Goal: Task Accomplishment & Management: Use online tool/utility

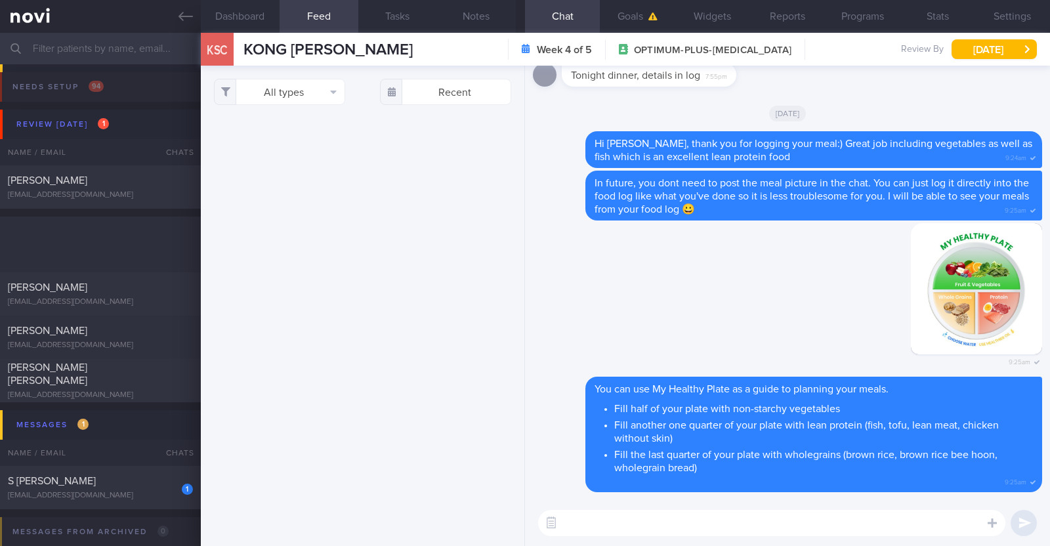
select select "8"
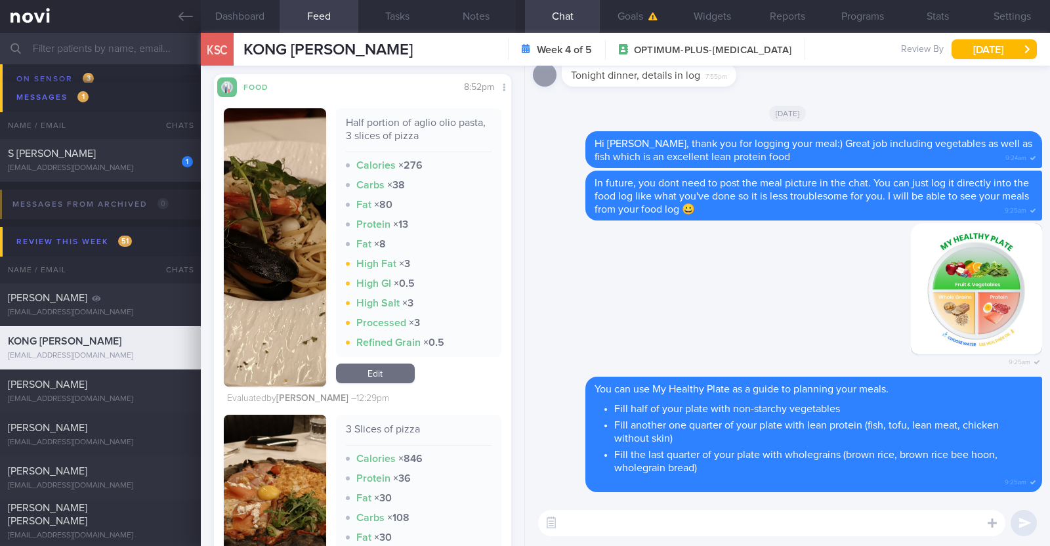
scroll to position [3200, 0]
drag, startPoint x: 384, startPoint y: 369, endPoint x: 377, endPoint y: 370, distance: 6.6
click at [384, 369] on link "Edit" at bounding box center [375, 374] width 79 height 20
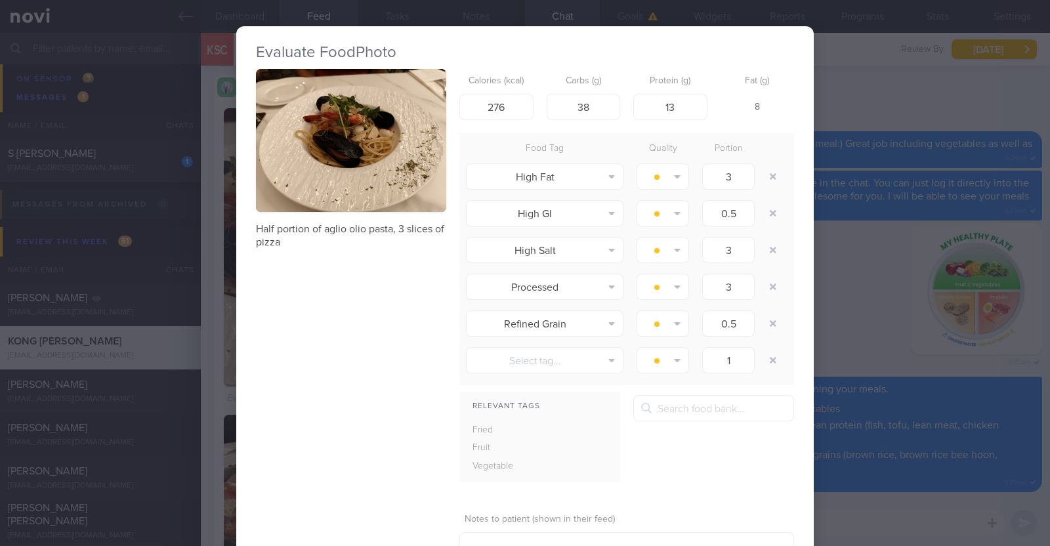
click at [758, 103] on div "8" at bounding box center [758, 108] width 74 height 28
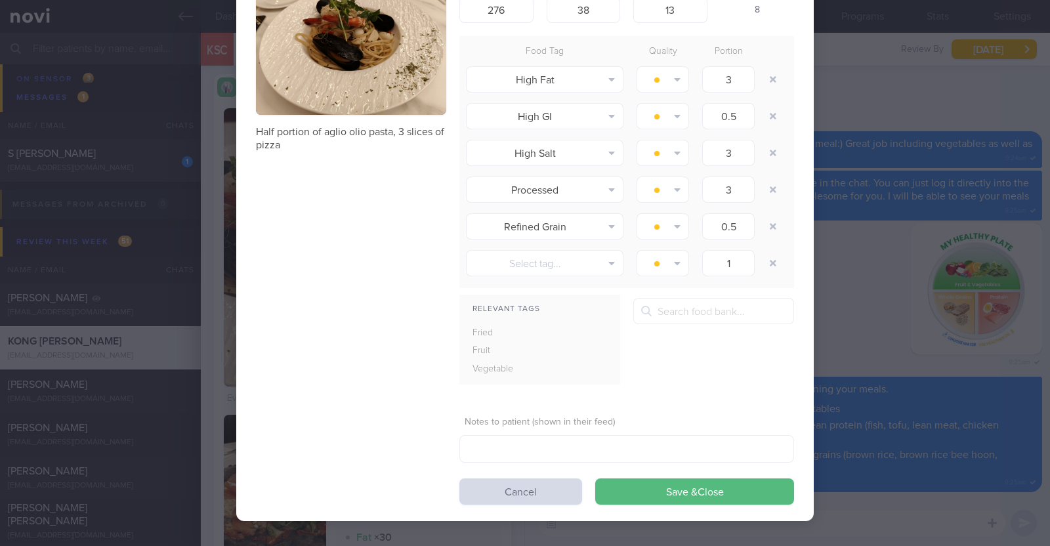
scroll to position [98, 0]
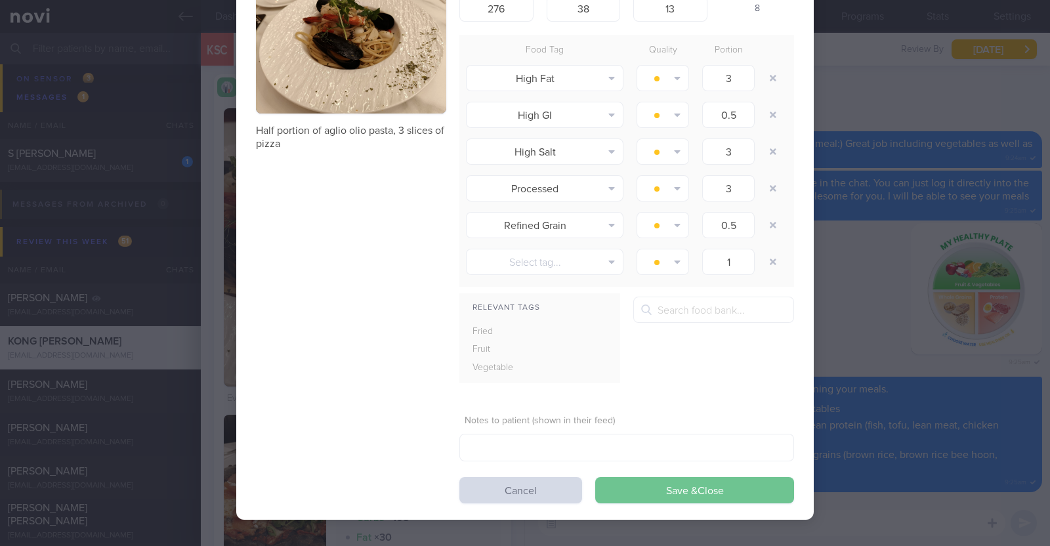
click at [658, 490] on button "Save & Close" at bounding box center [694, 490] width 199 height 26
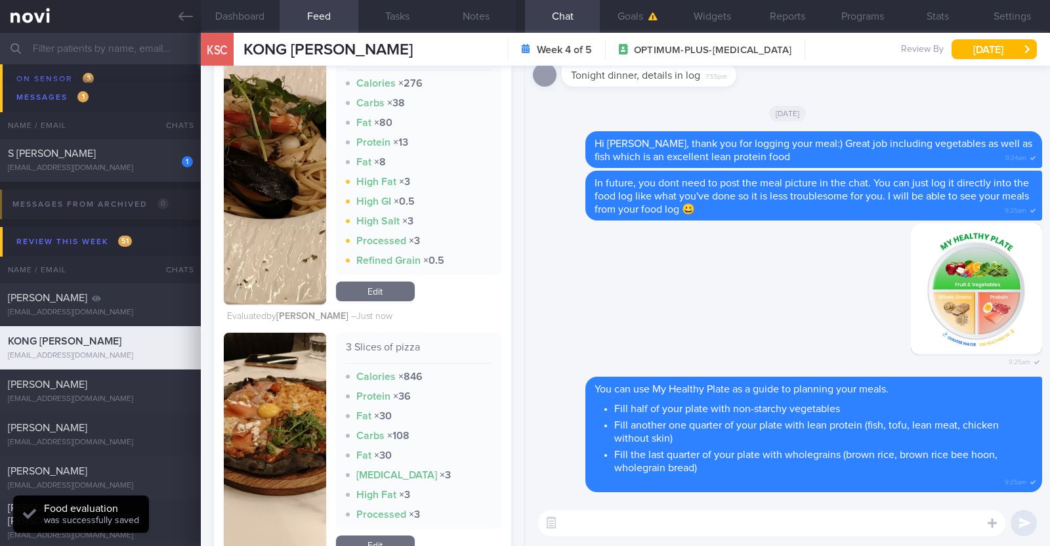
scroll to position [3364, 0]
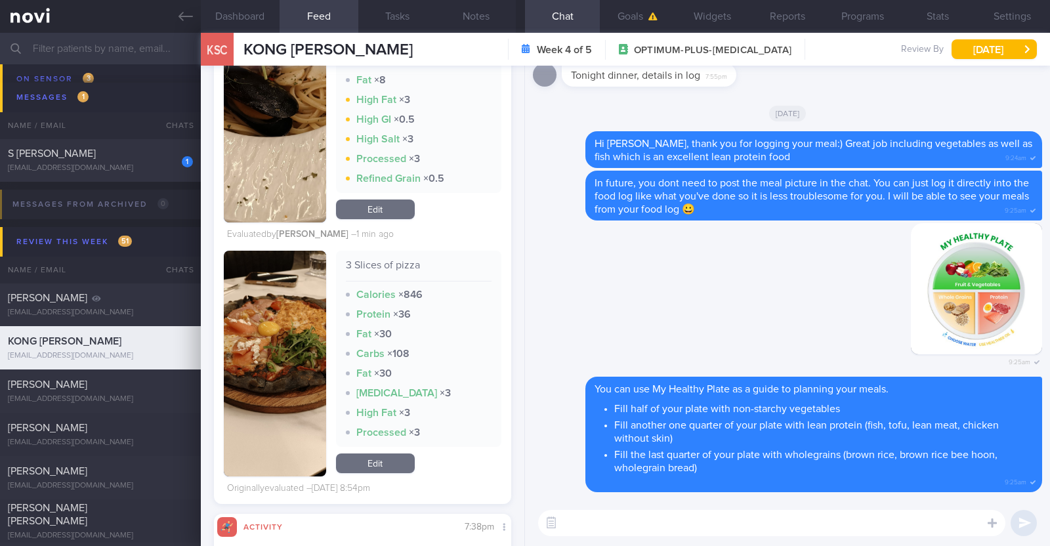
drag, startPoint x: 354, startPoint y: 461, endPoint x: 360, endPoint y: 425, distance: 36.6
click at [354, 461] on link "Edit" at bounding box center [375, 464] width 79 height 20
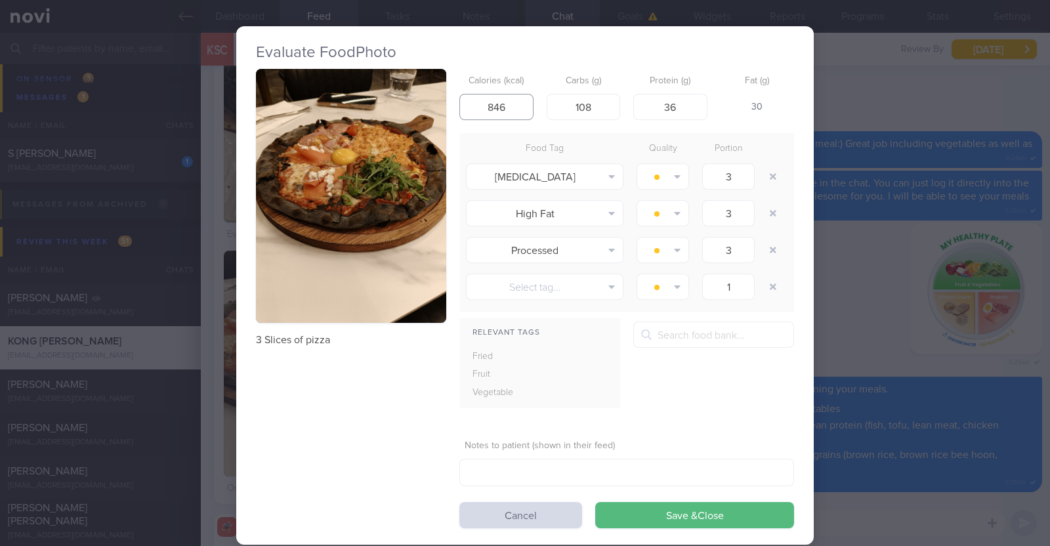
drag, startPoint x: 512, startPoint y: 104, endPoint x: 402, endPoint y: 93, distance: 110.2
click at [411, 98] on div "3 Slices of pizza Calories (kcal) 846 Carbs (g) 108 Protein (g) 36 Fat (g) 30 F…" at bounding box center [525, 298] width 538 height 459
type input "372"
drag, startPoint x: 606, startPoint y: 108, endPoint x: 509, endPoint y: 85, distance: 99.2
click at [510, 86] on div "Calories (kcal) 372 Carbs (g) 108 Protein (g) 36 Fat (g) -" at bounding box center [626, 95] width 335 height 52
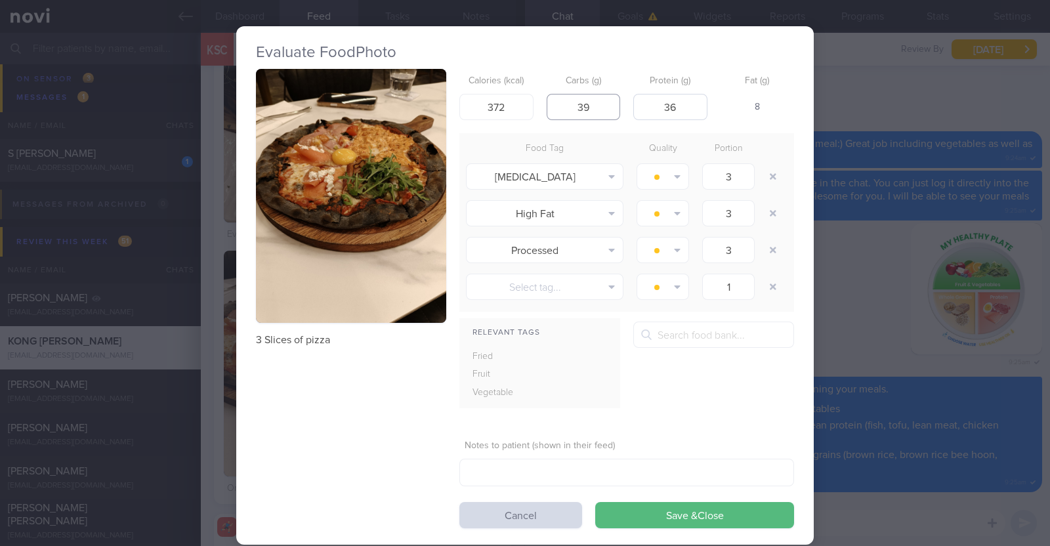
type input "39"
drag, startPoint x: 676, startPoint y: 99, endPoint x: 587, endPoint y: 90, distance: 89.1
click at [587, 90] on div "Calories (kcal) 372 Carbs (g) 39 Protein (g) 36 Fat (g) 8" at bounding box center [626, 95] width 335 height 52
type input "22"
click at [658, 511] on button "Save & Close" at bounding box center [694, 515] width 199 height 26
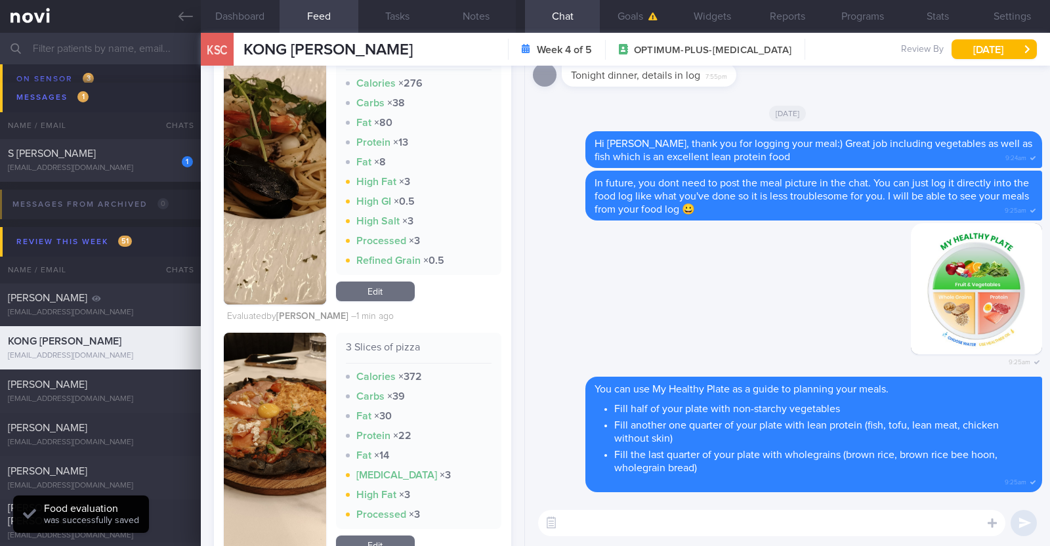
scroll to position [3200, 0]
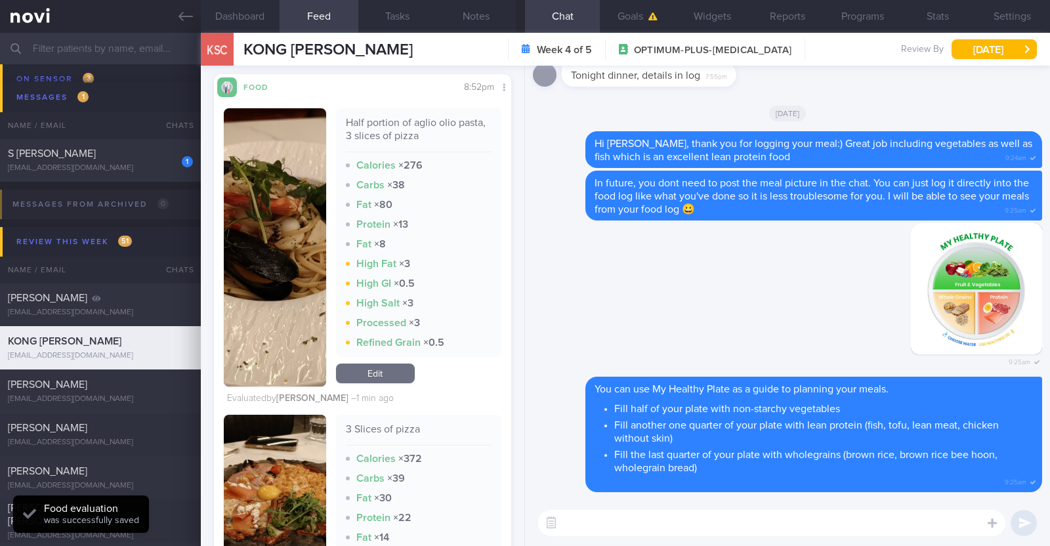
click at [378, 364] on link "Edit" at bounding box center [375, 374] width 79 height 20
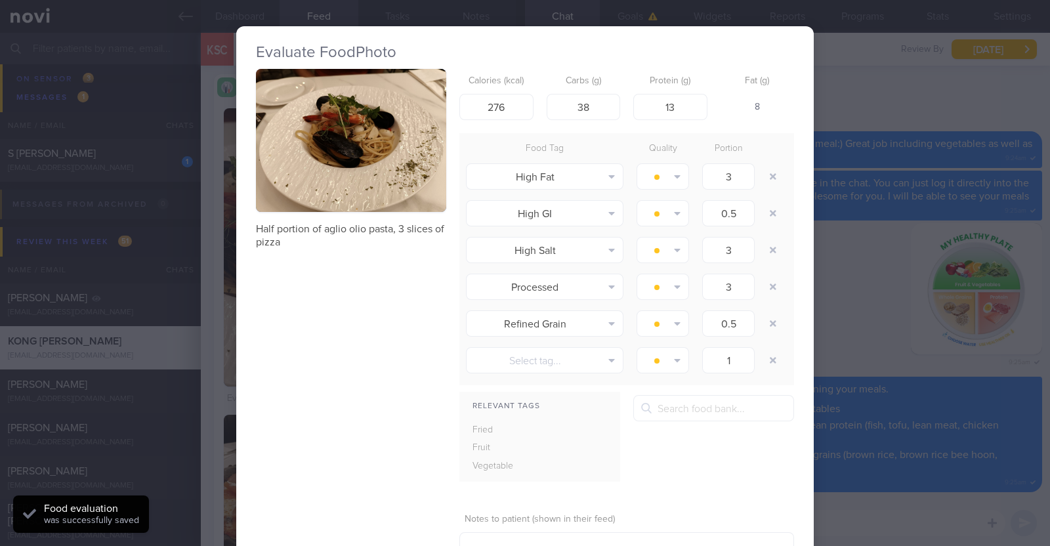
click at [748, 106] on div "8" at bounding box center [758, 108] width 74 height 28
click at [683, 98] on input "13" at bounding box center [670, 107] width 74 height 26
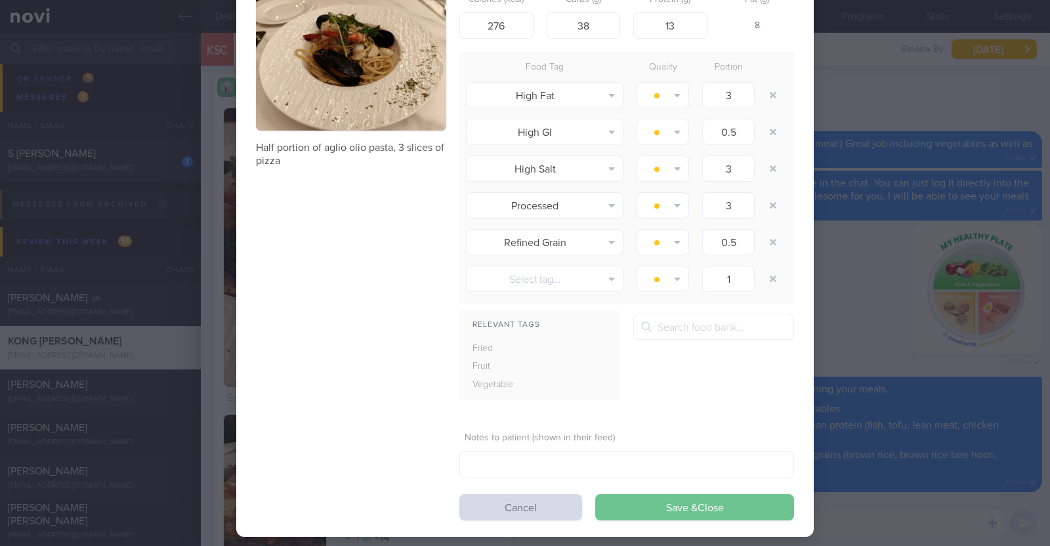
click at [681, 503] on button "Save & Close" at bounding box center [694, 507] width 199 height 26
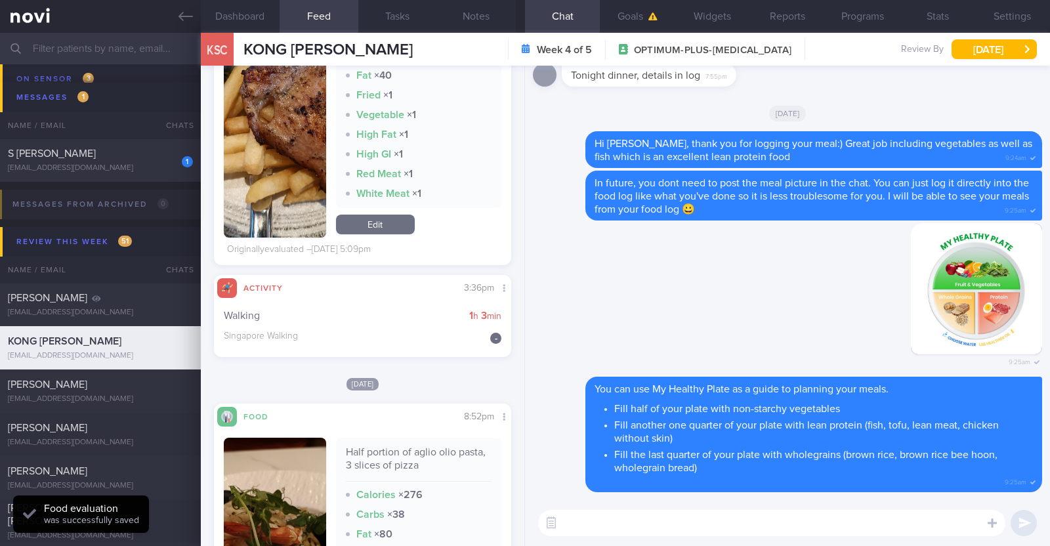
scroll to position [2963, 0]
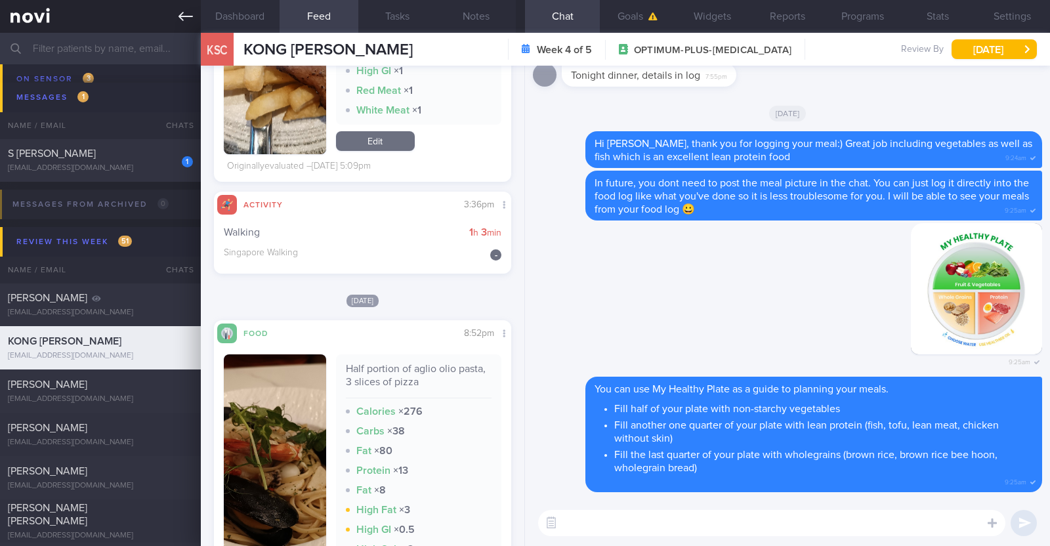
click at [192, 14] on icon at bounding box center [186, 16] width 14 height 14
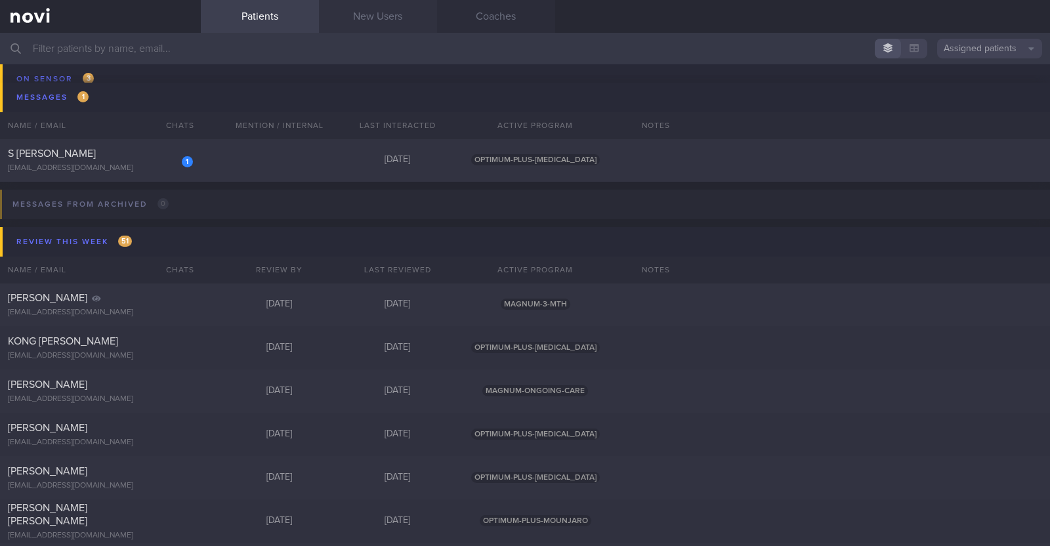
click at [381, 14] on link "New Users" at bounding box center [378, 16] width 118 height 33
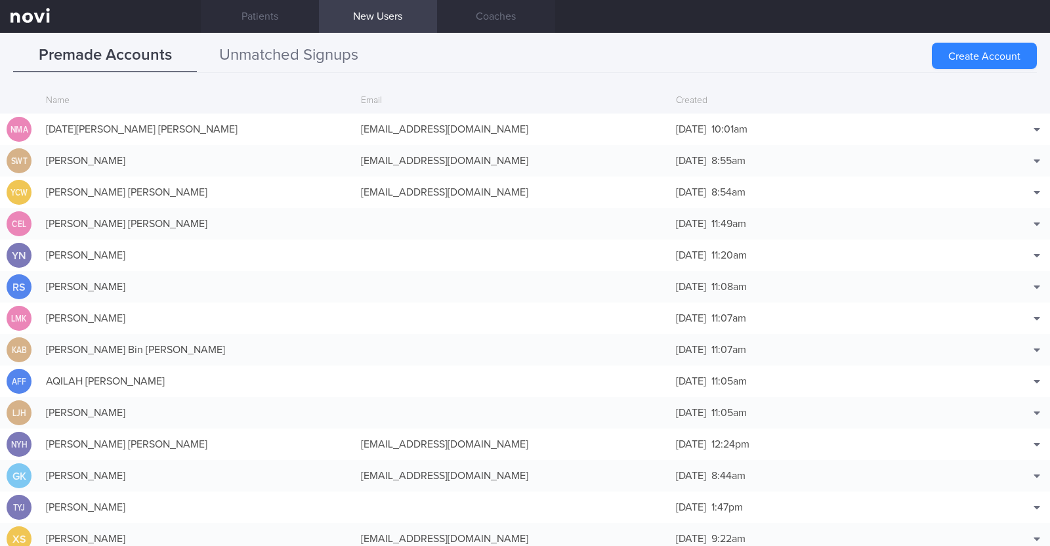
click at [280, 48] on button "Unmatched Signups" at bounding box center [289, 55] width 184 height 33
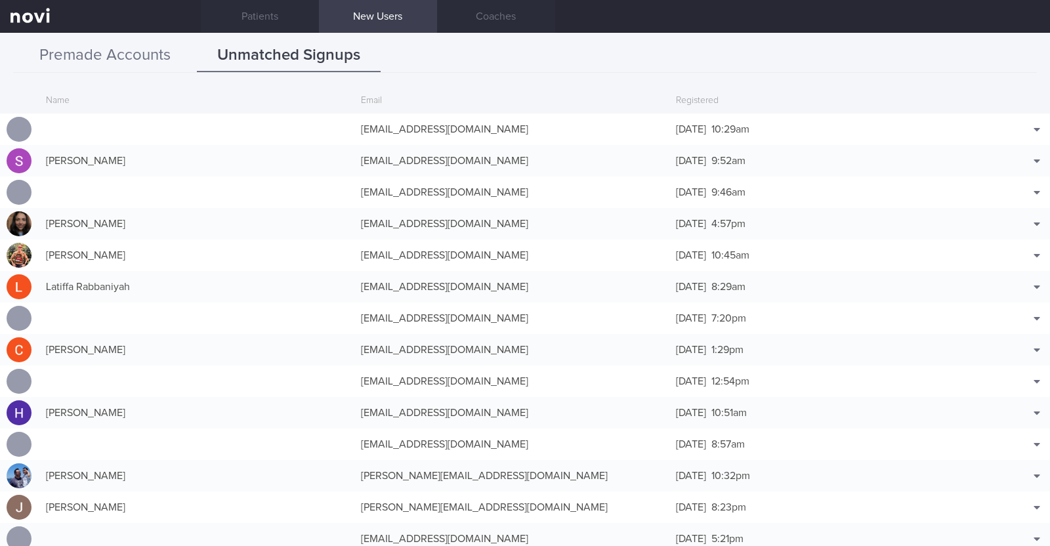
click at [117, 49] on button "Premade Accounts" at bounding box center [105, 55] width 184 height 33
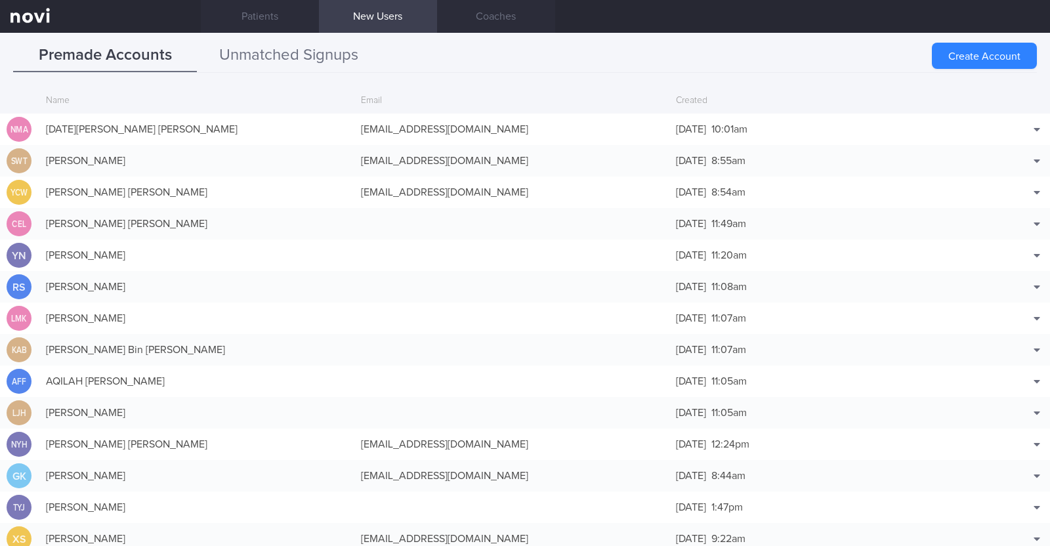
click at [271, 62] on button "Unmatched Signups" at bounding box center [289, 55] width 184 height 33
